Goal: Task Accomplishment & Management: Manage account settings

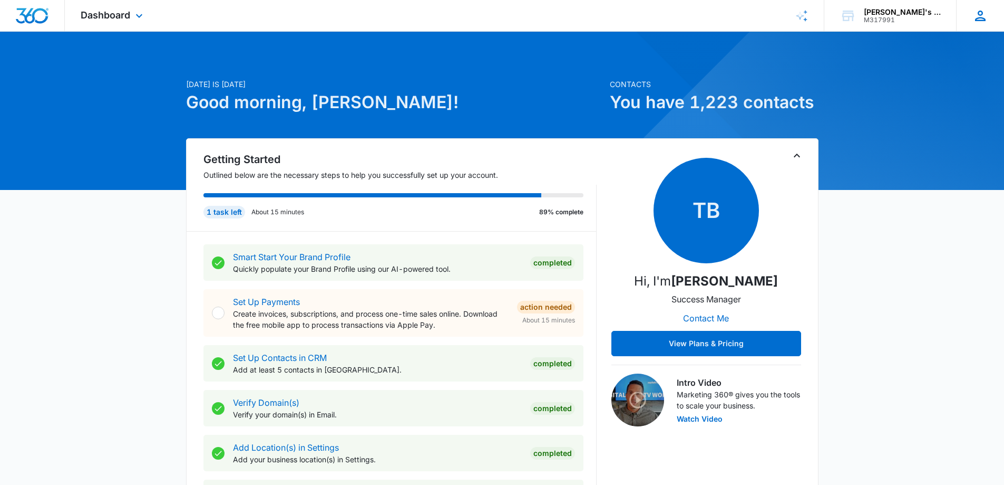
click at [988, 15] on icon at bounding box center [981, 16] width 16 height 16
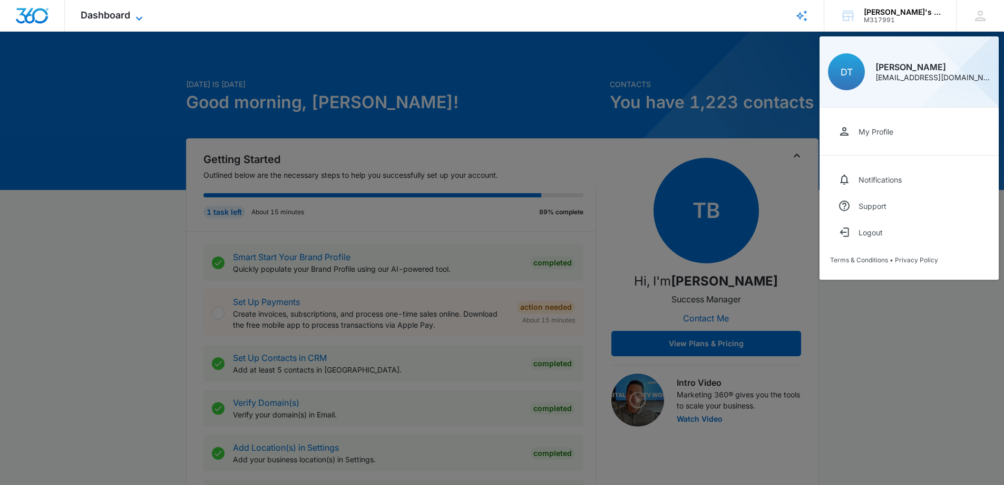
click at [139, 16] on icon at bounding box center [139, 18] width 13 height 13
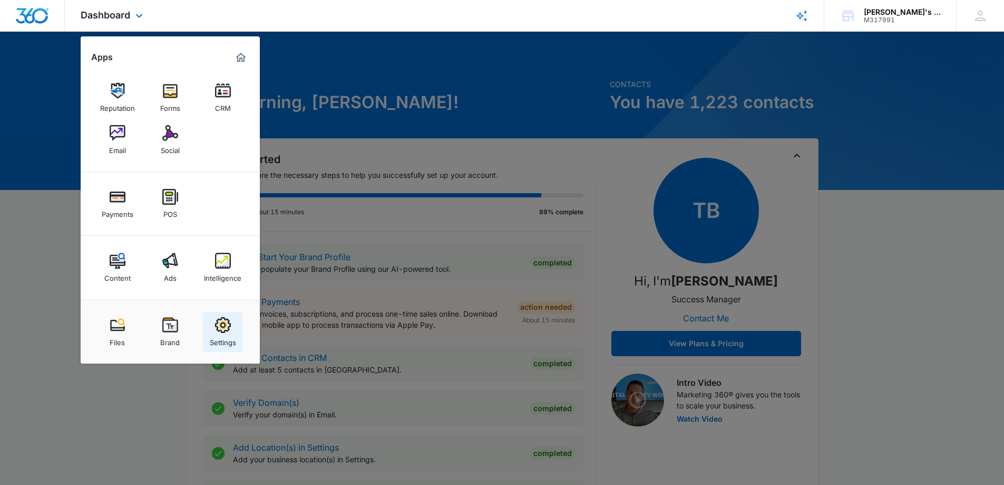
click at [222, 317] on img at bounding box center [223, 325] width 16 height 16
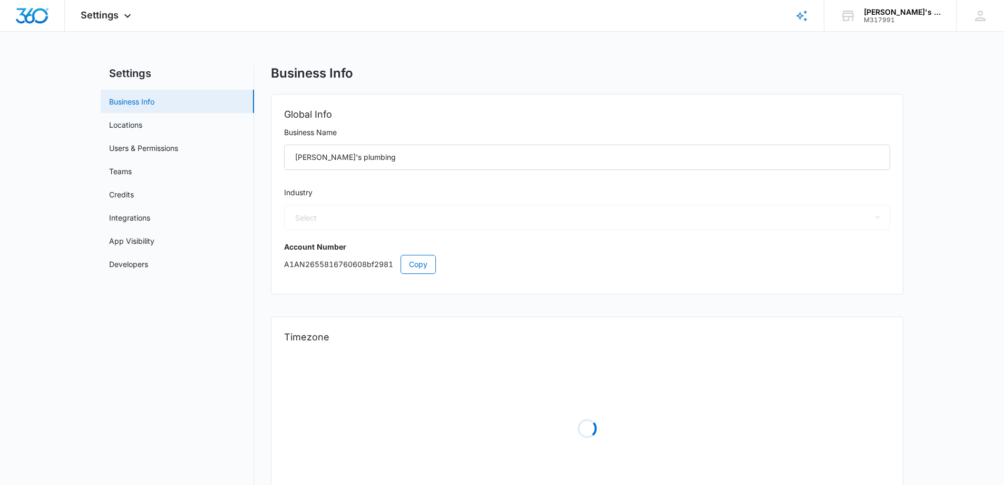
select select "8"
select select "US"
select select "America/[GEOGRAPHIC_DATA]"
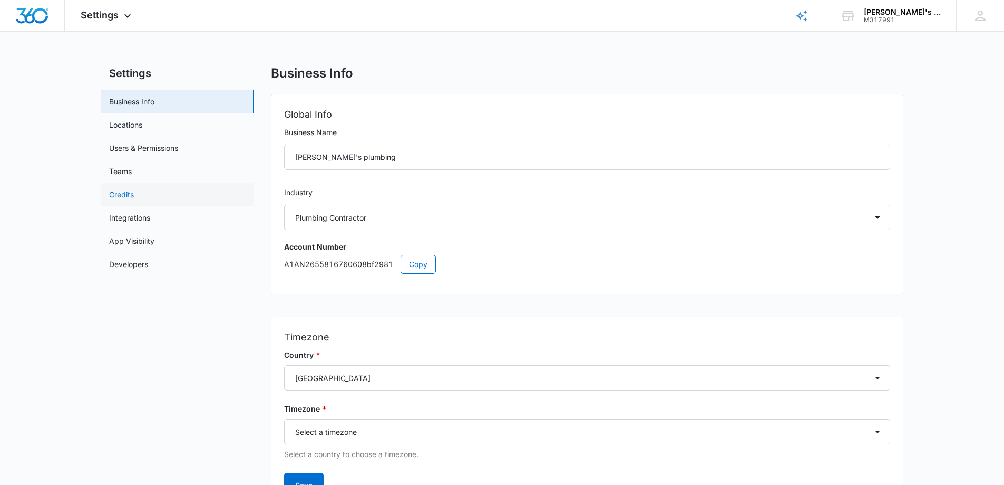
click at [129, 189] on link "Credits" at bounding box center [121, 194] width 25 height 11
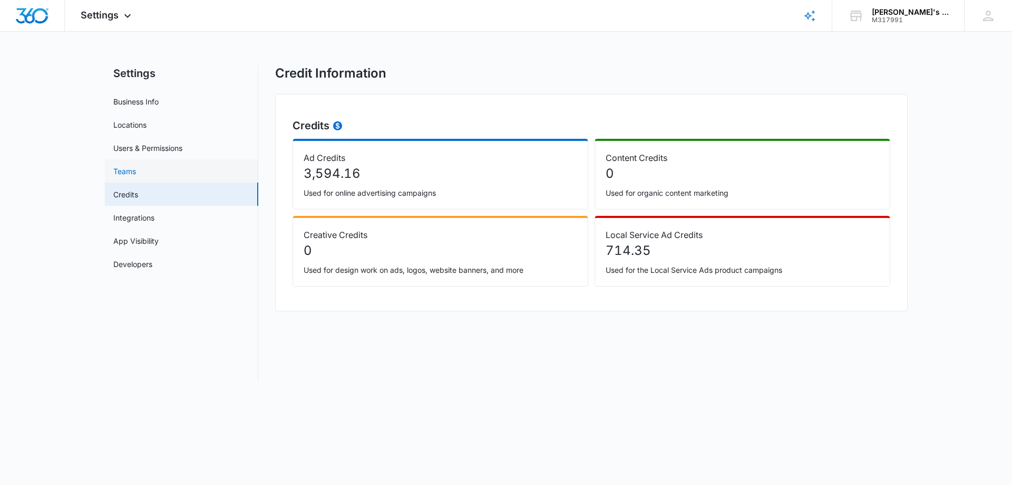
click at [129, 172] on link "Teams" at bounding box center [124, 171] width 23 height 11
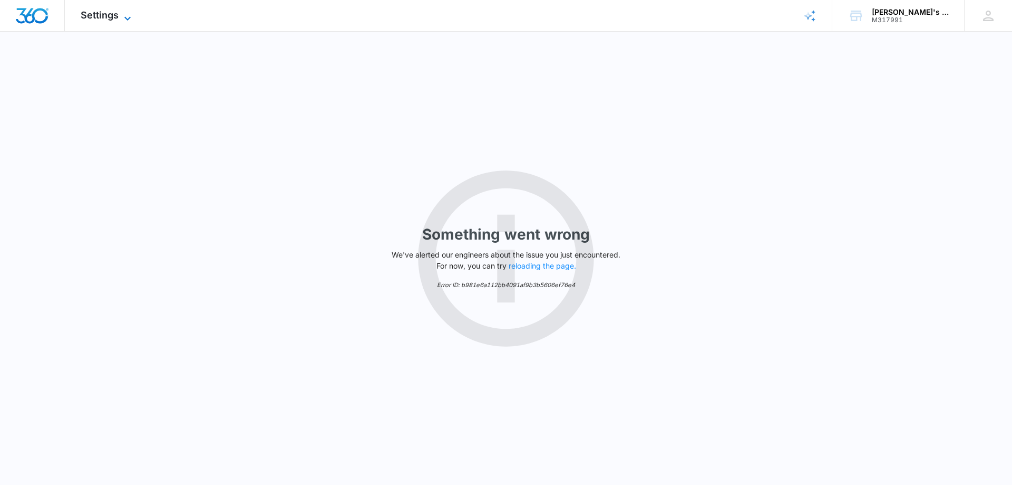
click at [118, 17] on span "Settings" at bounding box center [100, 14] width 38 height 11
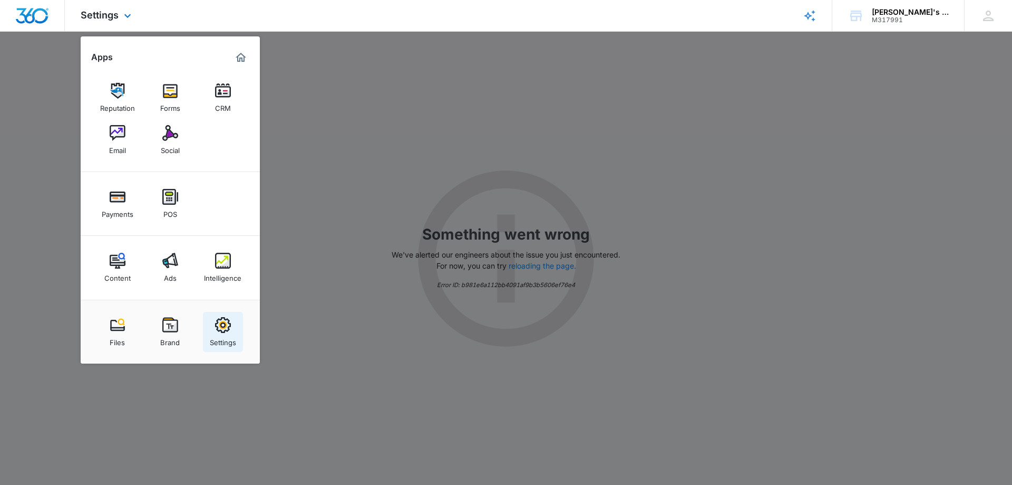
click at [222, 326] on img at bounding box center [223, 325] width 16 height 16
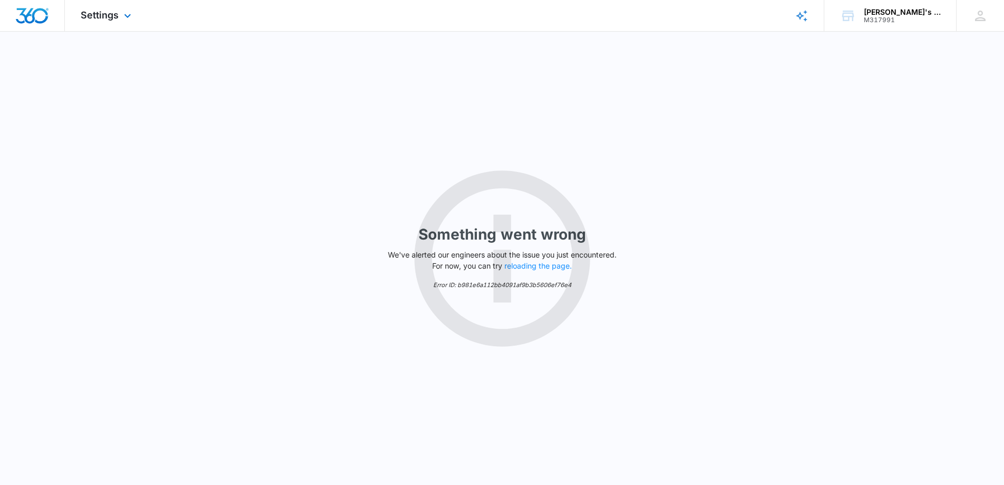
select select "8"
select select "US"
select select "America/[GEOGRAPHIC_DATA]"
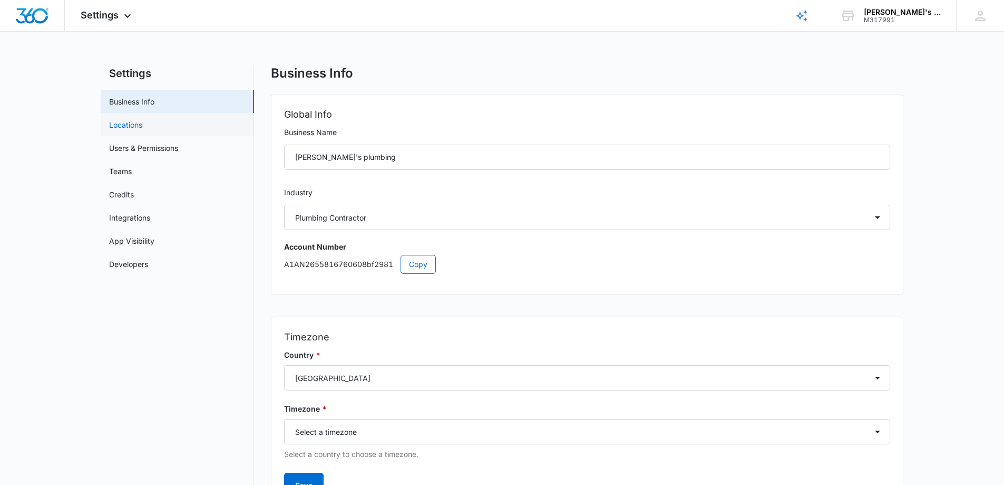
click at [123, 126] on link "Locations" at bounding box center [125, 124] width 33 height 11
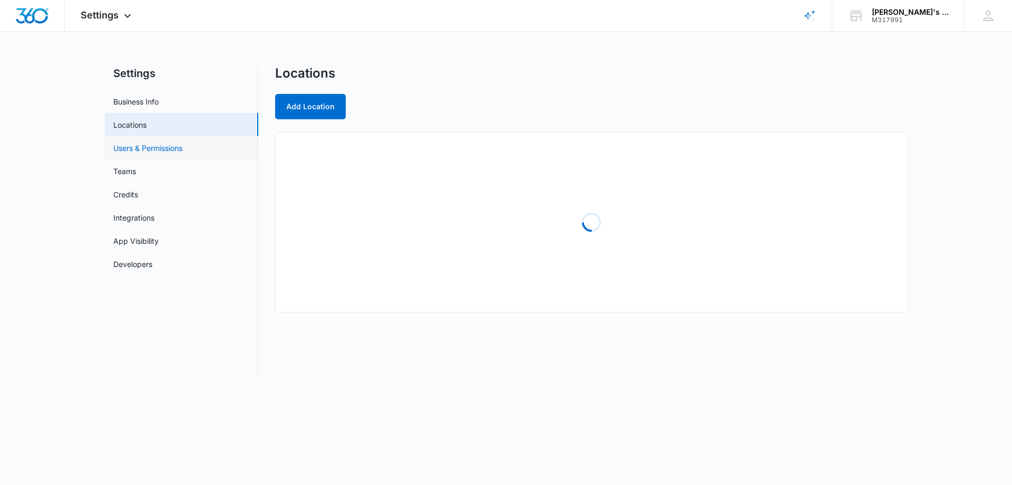
click at [139, 153] on link "Users & Permissions" at bounding box center [147, 147] width 69 height 11
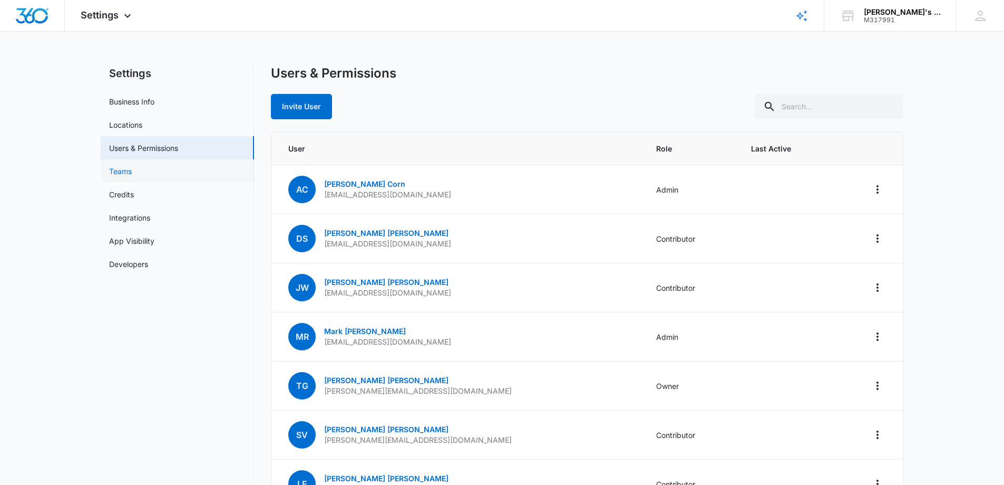
click at [132, 174] on link "Teams" at bounding box center [120, 171] width 23 height 11
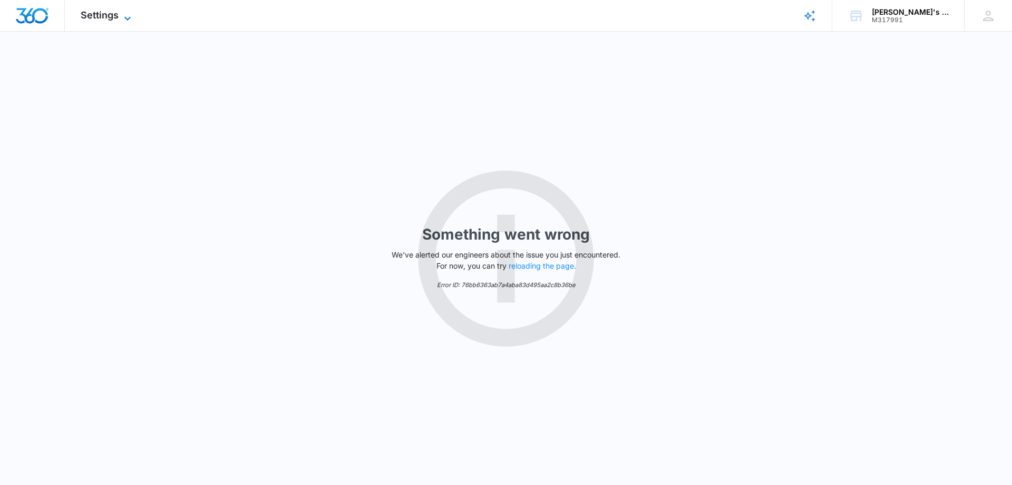
click at [118, 14] on span "Settings" at bounding box center [100, 14] width 38 height 11
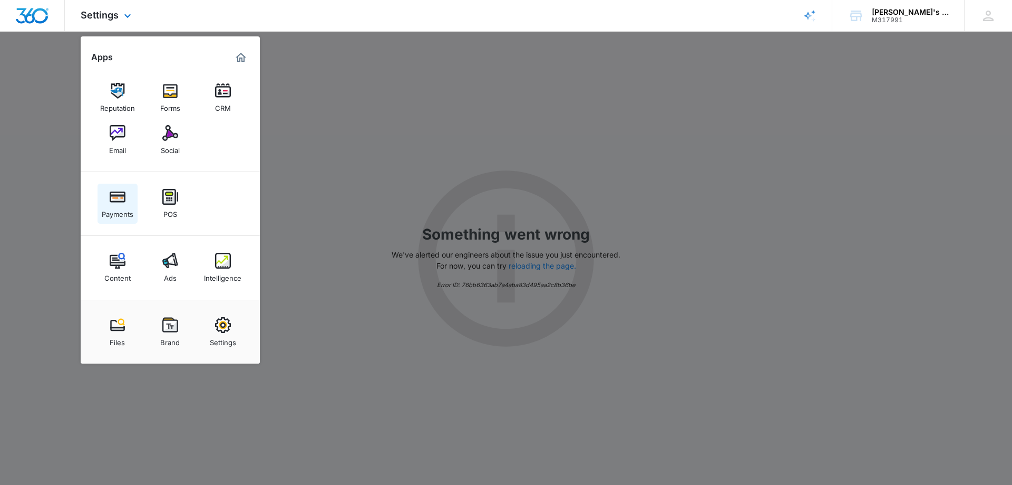
click at [118, 202] on img at bounding box center [118, 197] width 16 height 16
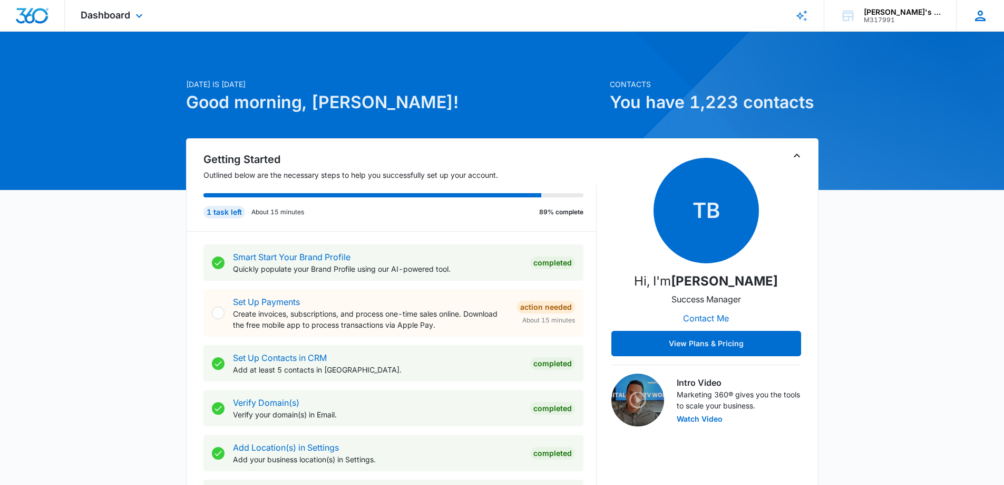
click at [974, 14] on icon at bounding box center [981, 16] width 16 height 16
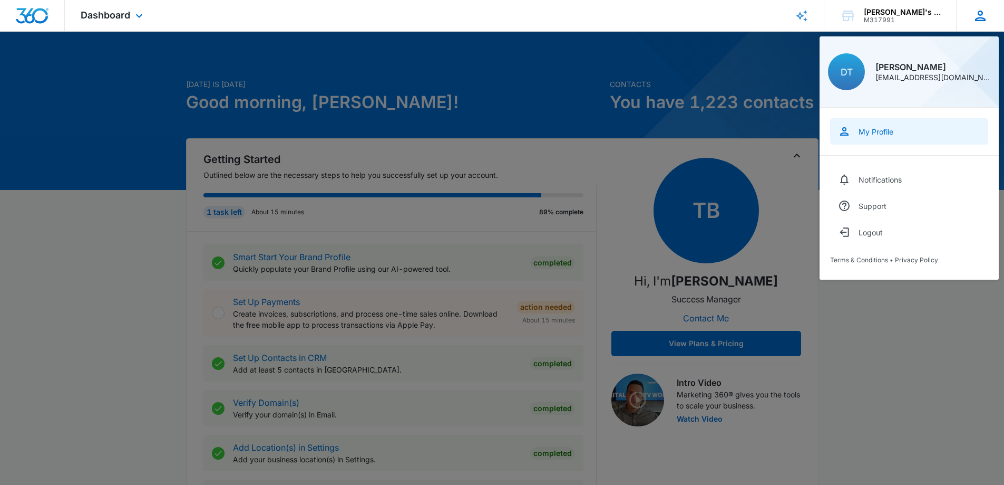
click at [881, 130] on div "My Profile" at bounding box center [876, 131] width 35 height 9
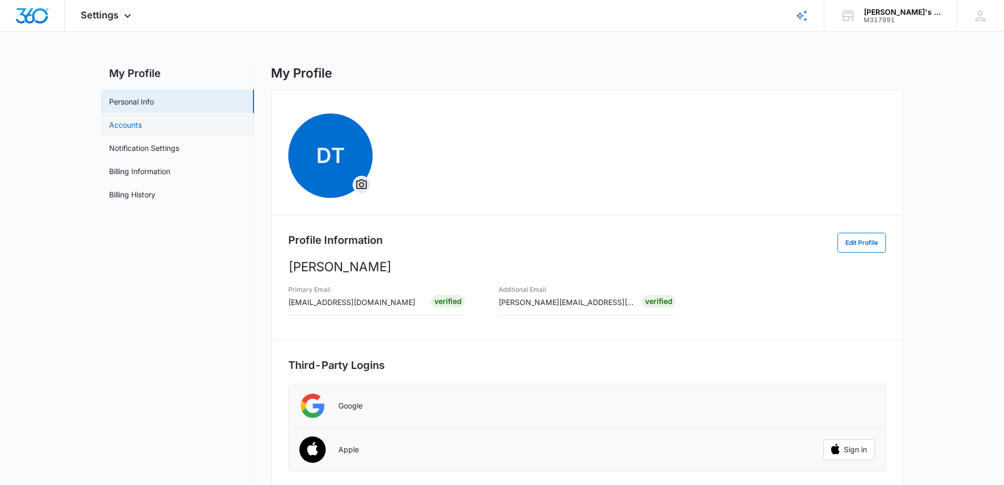
click at [137, 124] on link "Accounts" at bounding box center [125, 124] width 33 height 11
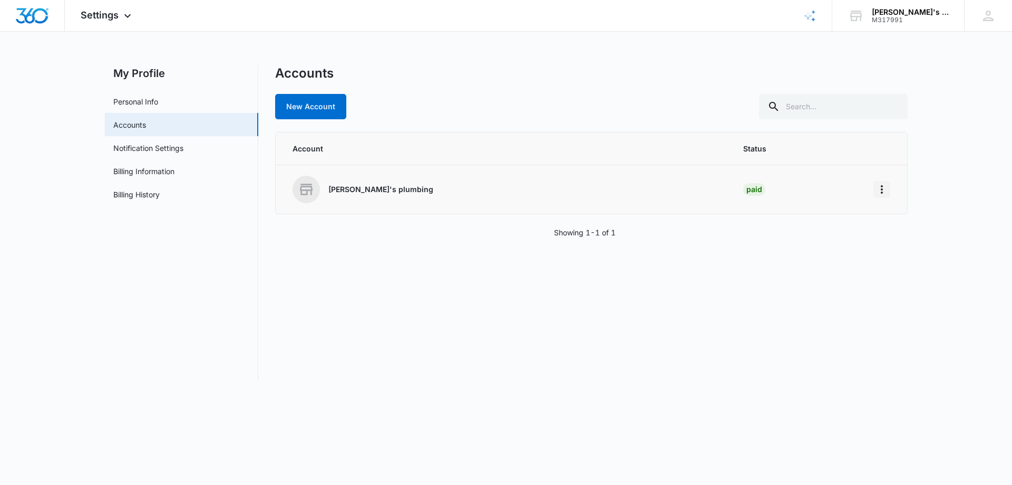
click at [886, 187] on icon "Home" at bounding box center [882, 189] width 13 height 13
click at [326, 190] on div "[PERSON_NAME]'s plumbing" at bounding box center [506, 189] width 426 height 27
click at [176, 147] on link "Notification Settings" at bounding box center [148, 147] width 70 height 11
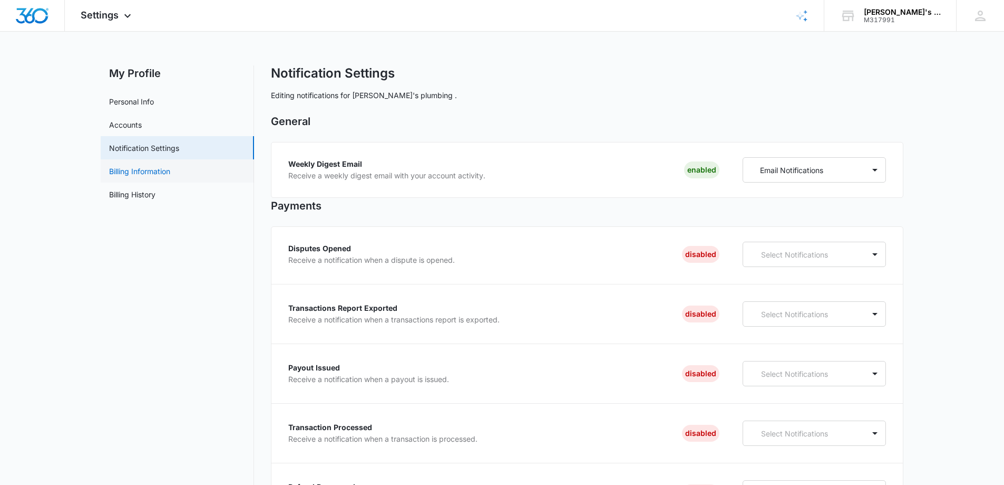
click at [170, 173] on link "Billing Information" at bounding box center [139, 171] width 61 height 11
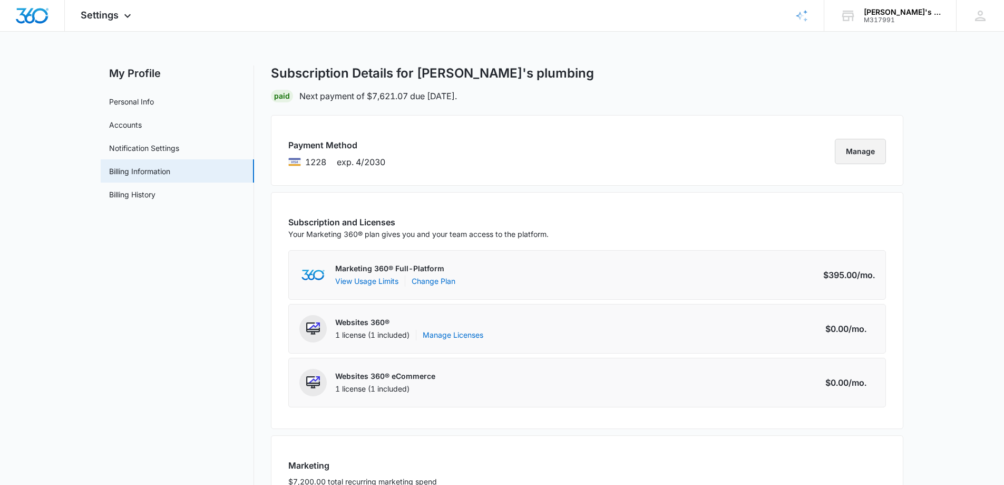
click at [864, 151] on button "Manage" at bounding box center [860, 151] width 51 height 25
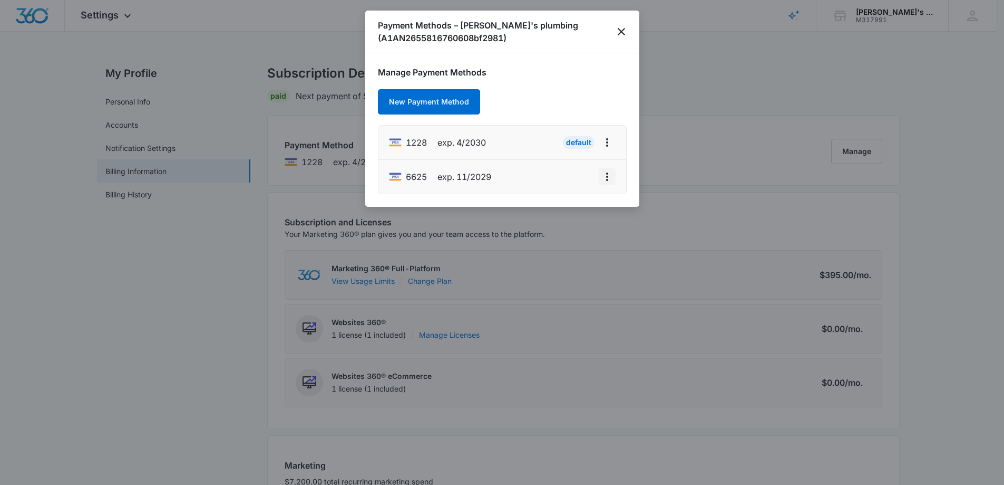
click at [605, 183] on button "actions.viewMore" at bounding box center [607, 176] width 17 height 17
click at [605, 177] on icon "actions.viewMore" at bounding box center [607, 176] width 13 height 13
click at [561, 129] on li "1228 exp. 4/2030 Default" at bounding box center [503, 142] width 248 height 34
click at [607, 143] on icon "actions.viewMore" at bounding box center [607, 142] width 13 height 13
click at [576, 173] on div "Edit Card" at bounding box center [574, 171] width 32 height 7
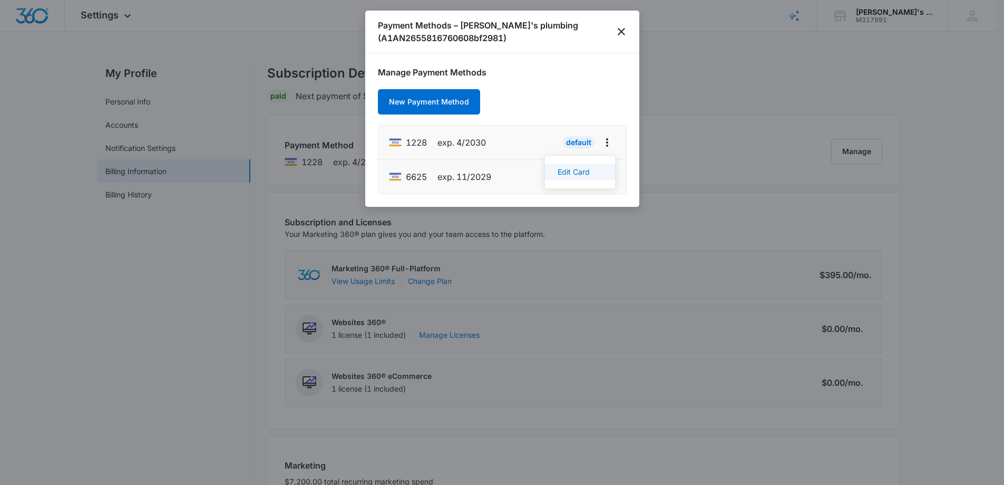
select select "4"
select select "2030"
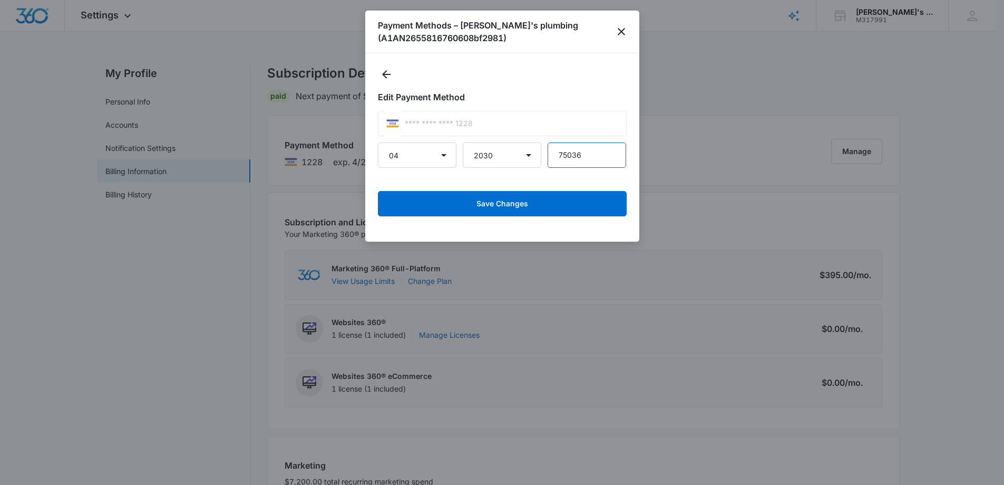
click at [595, 156] on input "75036" at bounding box center [587, 154] width 79 height 25
click at [595, 157] on input "75036" at bounding box center [587, 154] width 79 height 25
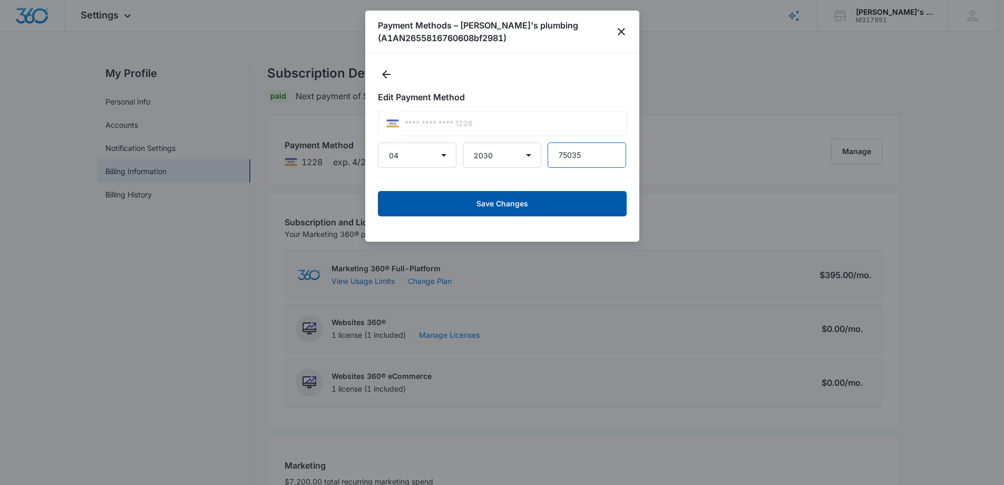
type input "75035"
click at [564, 206] on button "Save Changes" at bounding box center [502, 203] width 249 height 25
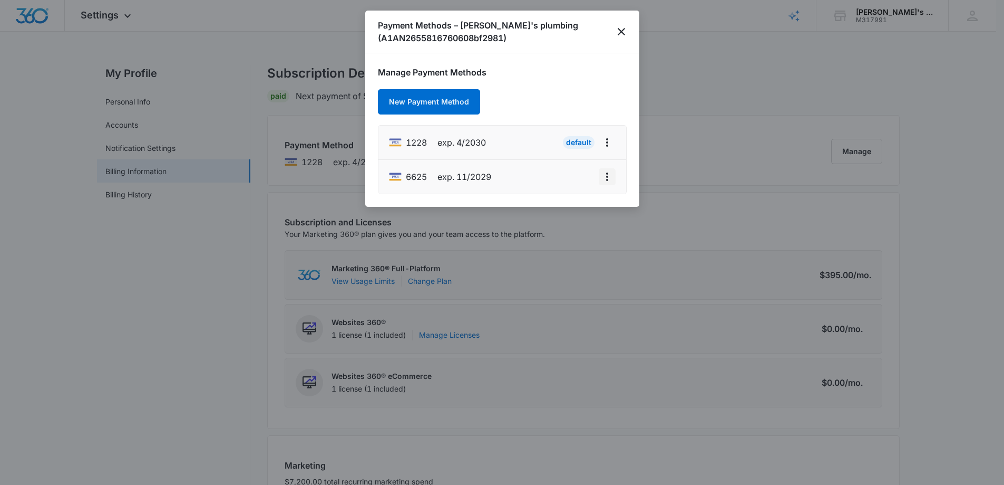
click at [603, 172] on icon "actions.viewMore" at bounding box center [607, 176] width 13 height 13
click at [565, 131] on div "Edit Card" at bounding box center [565, 131] width 50 height 7
select select "11"
select select "2029"
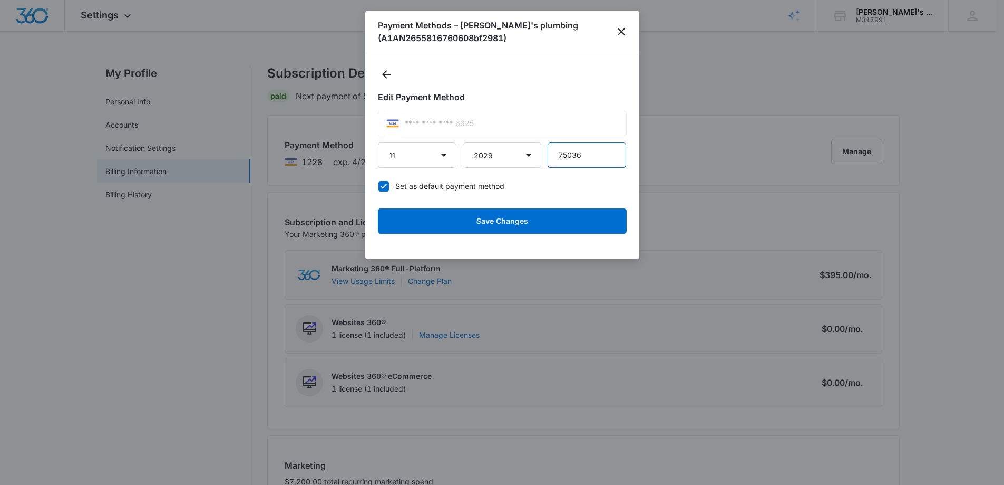
click at [592, 153] on input "75036" at bounding box center [587, 154] width 79 height 25
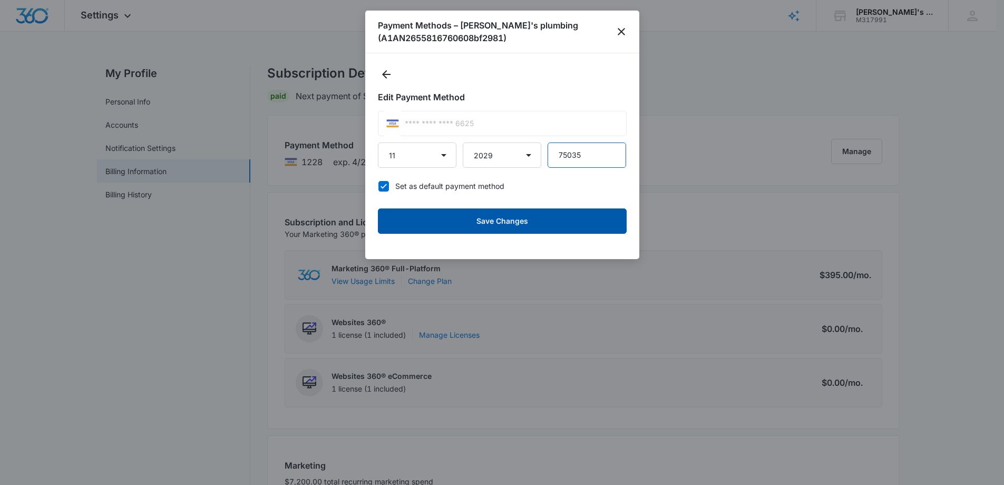
type input "75035"
click at [539, 228] on button "Save Changes" at bounding box center [502, 220] width 249 height 25
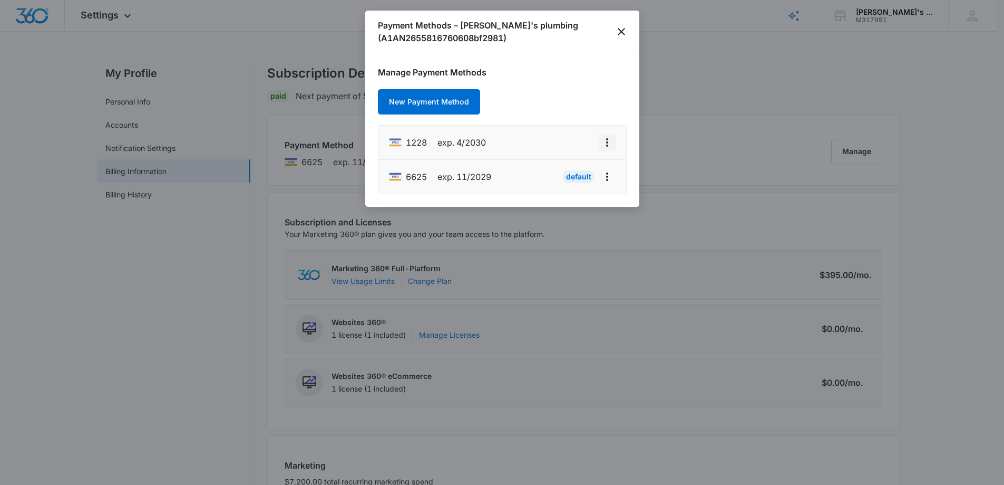
click at [607, 141] on icon "actions.viewMore" at bounding box center [607, 142] width 13 height 13
click at [568, 187] on div "Set As Default" at bounding box center [565, 187] width 50 height 7
click at [619, 31] on icon "close" at bounding box center [621, 31] width 13 height 13
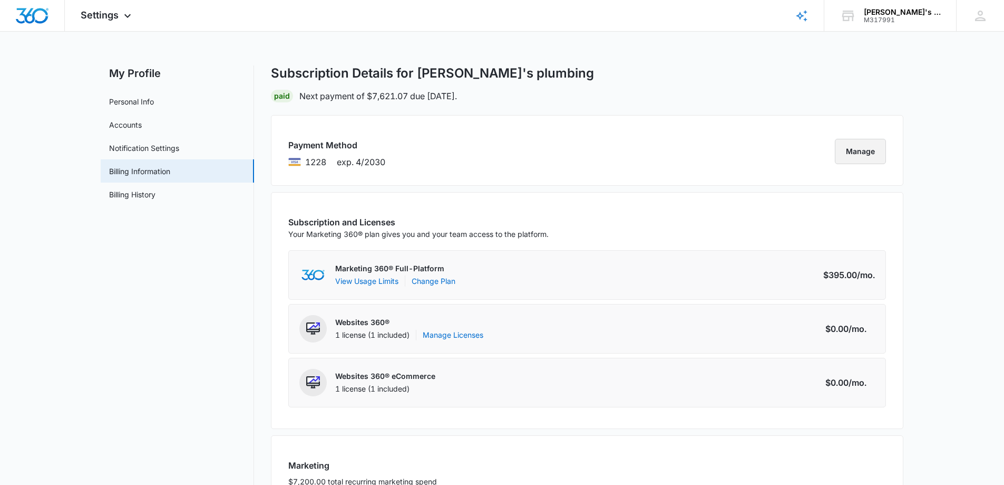
click at [870, 156] on button "Manage" at bounding box center [860, 151] width 51 height 25
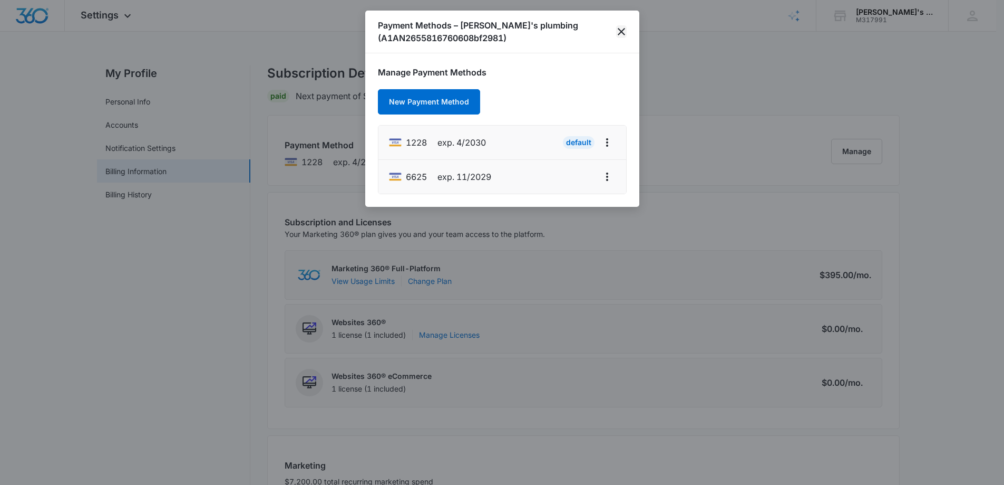
click at [626, 31] on icon "close" at bounding box center [621, 31] width 13 height 13
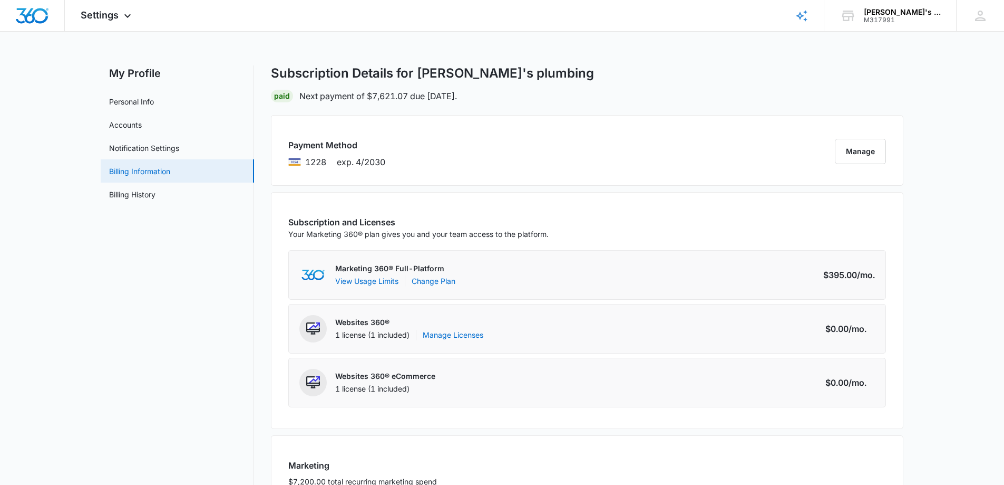
click at [166, 170] on link "Billing Information" at bounding box center [139, 171] width 61 height 11
click at [144, 153] on link "Notification Settings" at bounding box center [144, 147] width 70 height 11
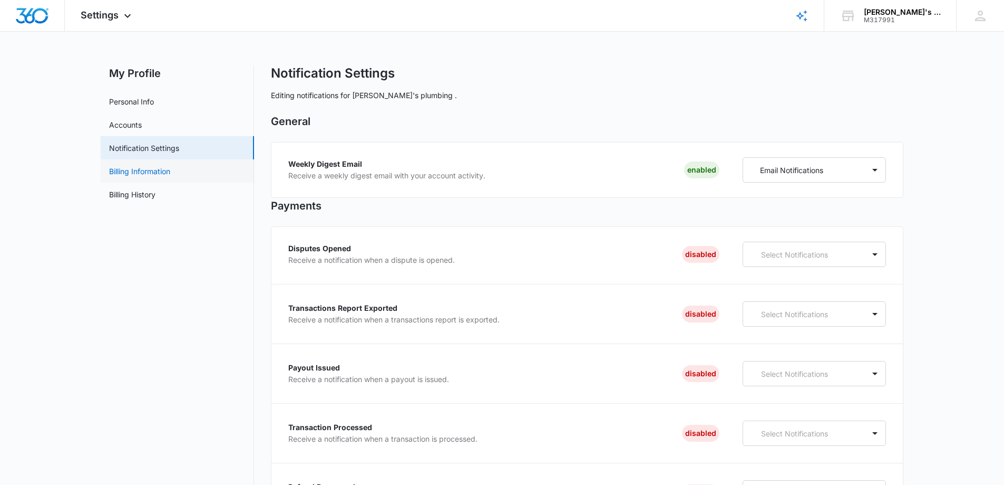
click at [144, 169] on link "Billing Information" at bounding box center [139, 171] width 61 height 11
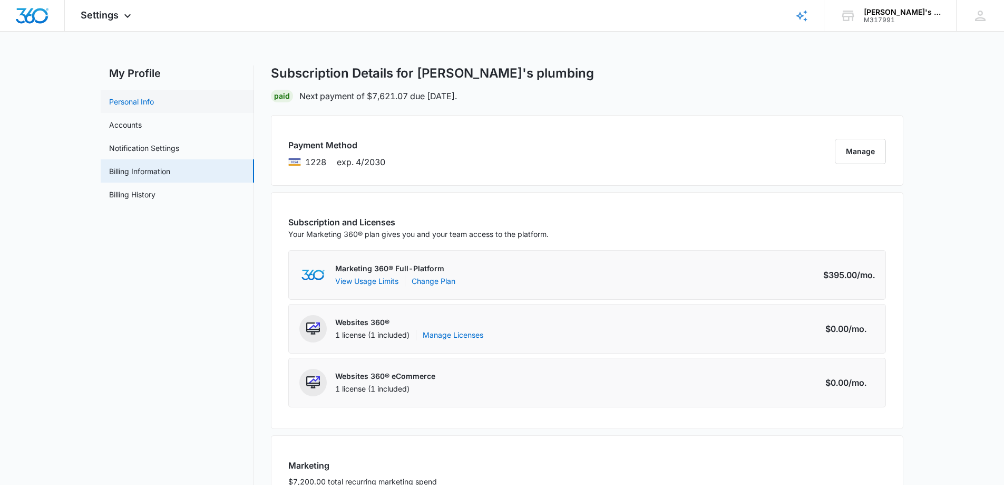
click at [143, 104] on link "Personal Info" at bounding box center [131, 101] width 45 height 11
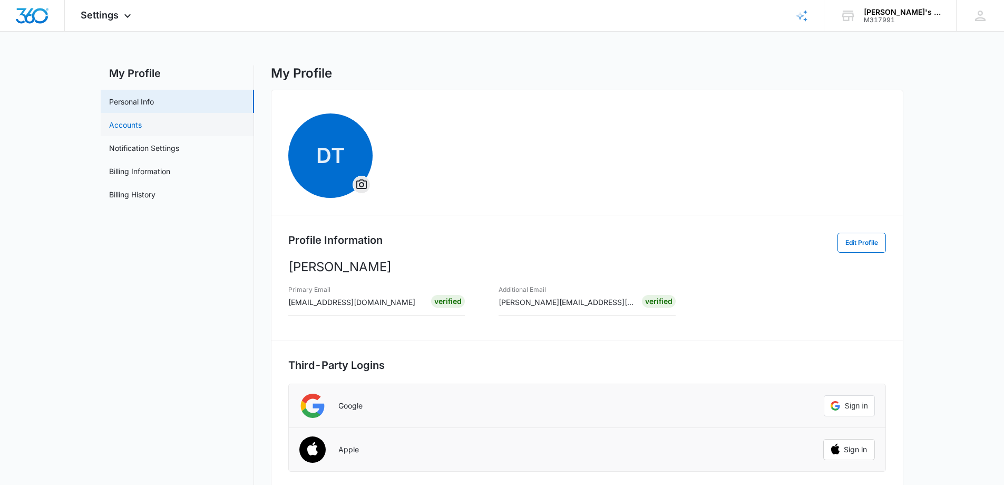
click at [141, 123] on link "Accounts" at bounding box center [125, 124] width 33 height 11
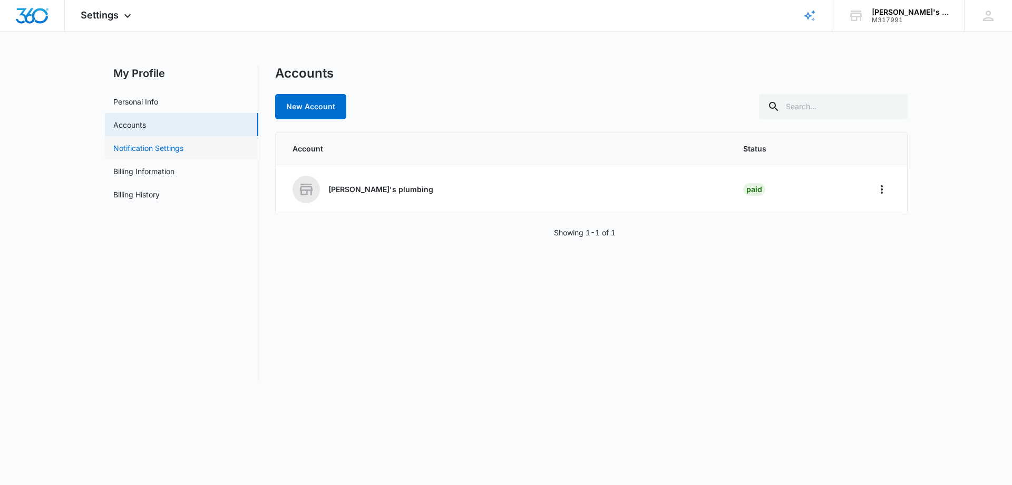
click at [139, 150] on link "Notification Settings" at bounding box center [148, 147] width 70 height 11
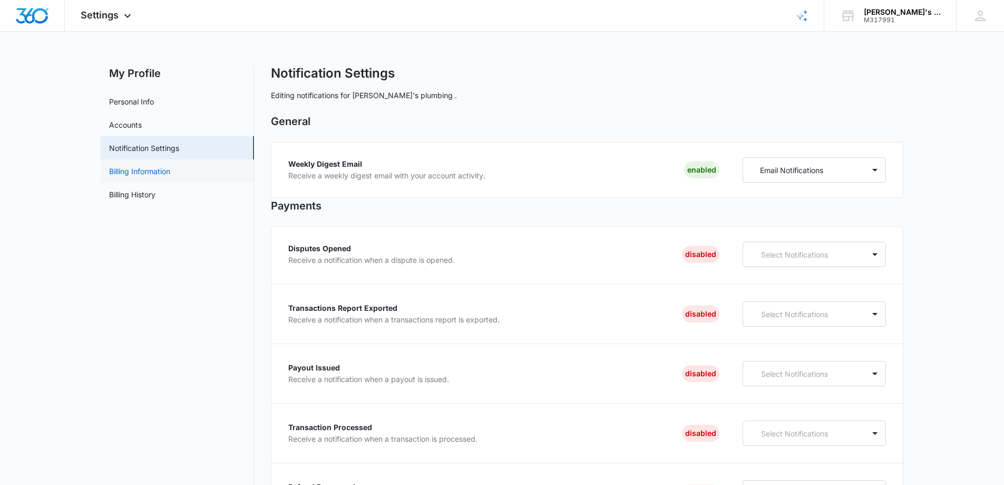
click at [138, 172] on link "Billing Information" at bounding box center [139, 171] width 61 height 11
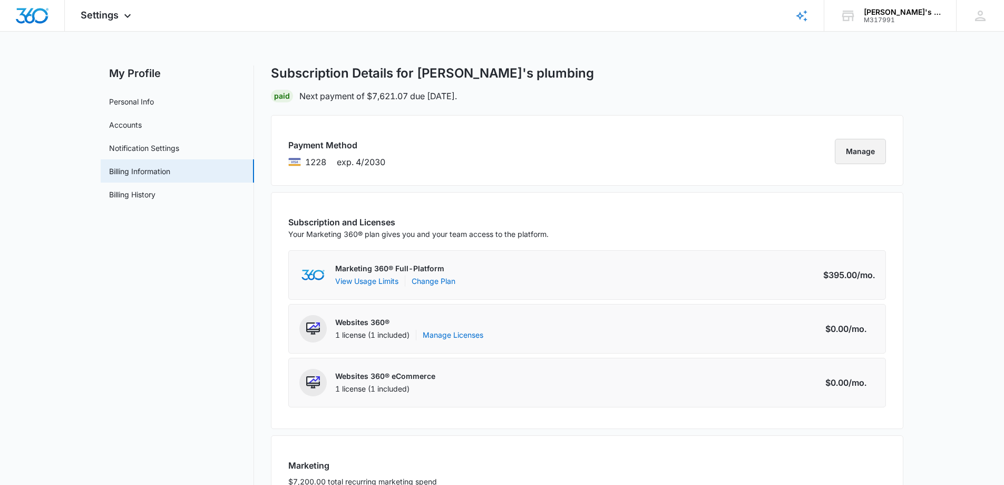
click at [868, 152] on button "Manage" at bounding box center [860, 151] width 51 height 25
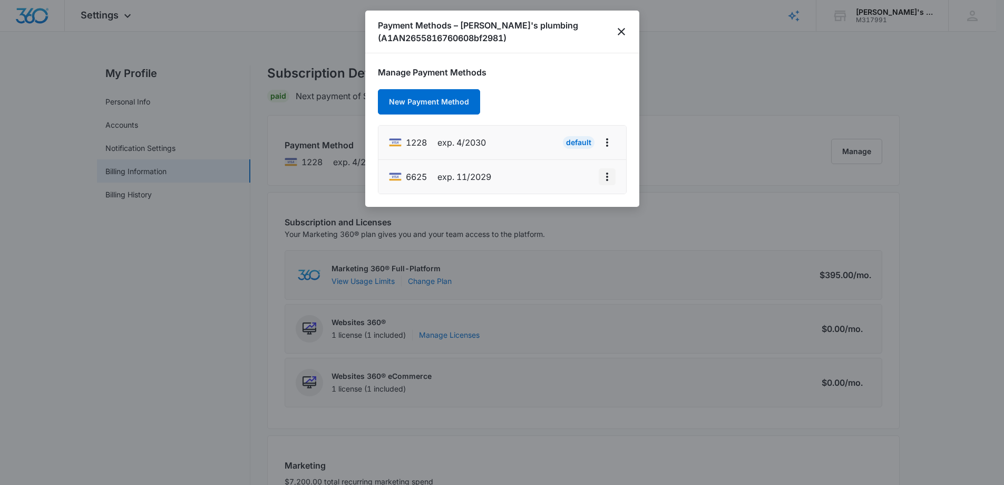
click at [608, 177] on icon "actions.viewMore" at bounding box center [607, 176] width 13 height 13
click at [551, 128] on div "Edit Card" at bounding box center [565, 131] width 50 height 7
select select "11"
select select "2029"
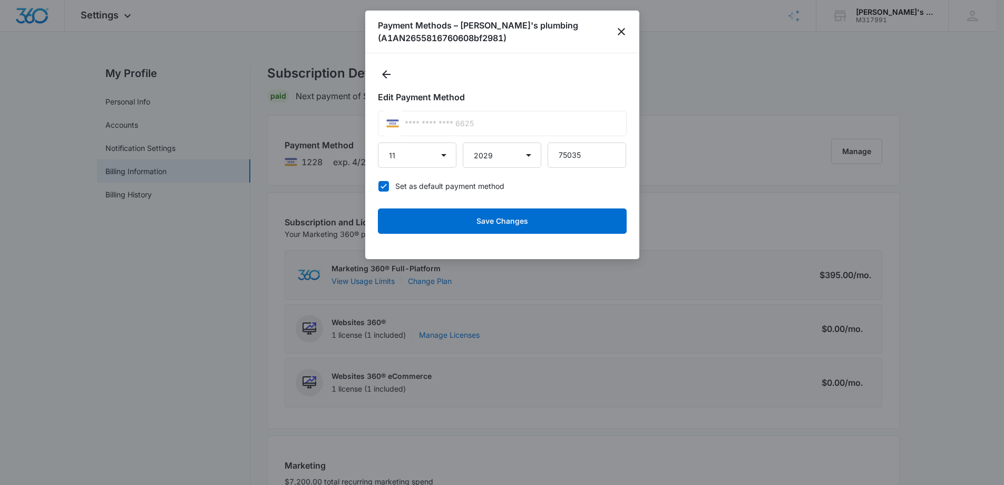
click at [387, 186] on icon at bounding box center [383, 185] width 9 height 9
click at [379, 186] on input "Set as default payment method" at bounding box center [378, 186] width 1 height 1
checkbox input "false"
click at [626, 28] on icon "close" at bounding box center [621, 31] width 13 height 13
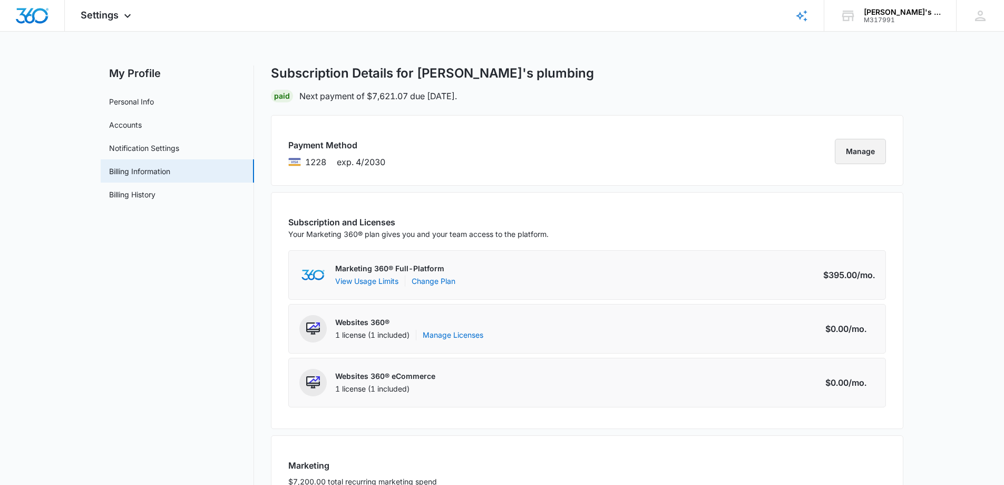
click at [877, 156] on button "Manage" at bounding box center [860, 151] width 51 height 25
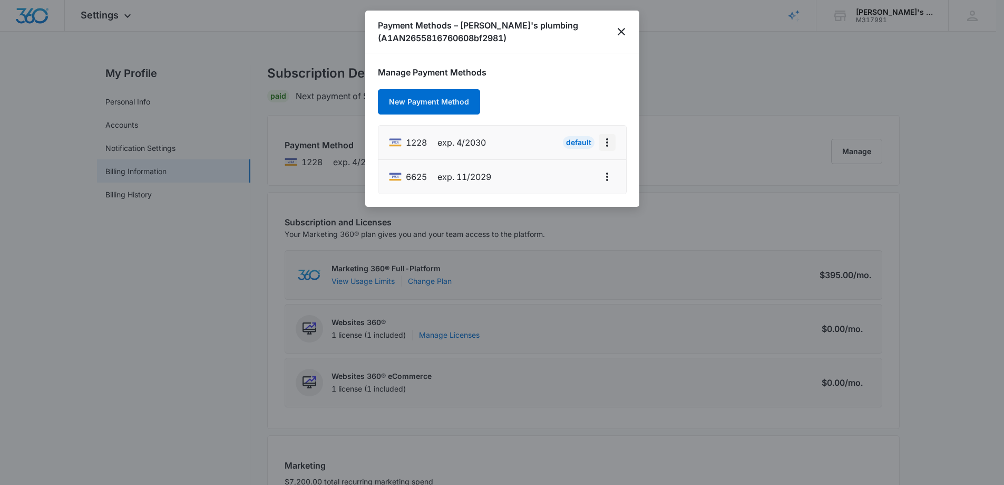
click at [614, 141] on button "actions.viewMore" at bounding box center [607, 142] width 17 height 17
click at [560, 167] on button "Edit Card" at bounding box center [580, 172] width 70 height 16
select select "4"
select select "2030"
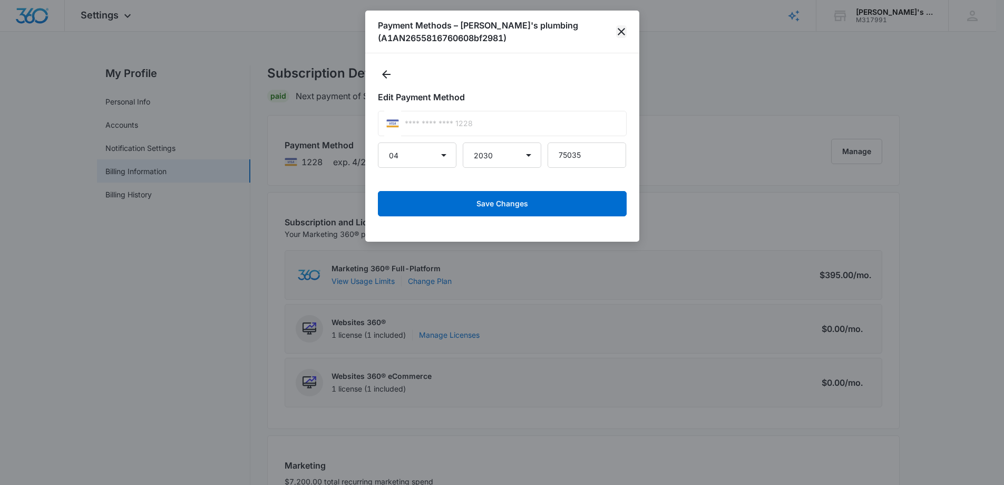
click at [617, 29] on icon "close" at bounding box center [621, 31] width 13 height 13
